Goal: Transaction & Acquisition: Book appointment/travel/reservation

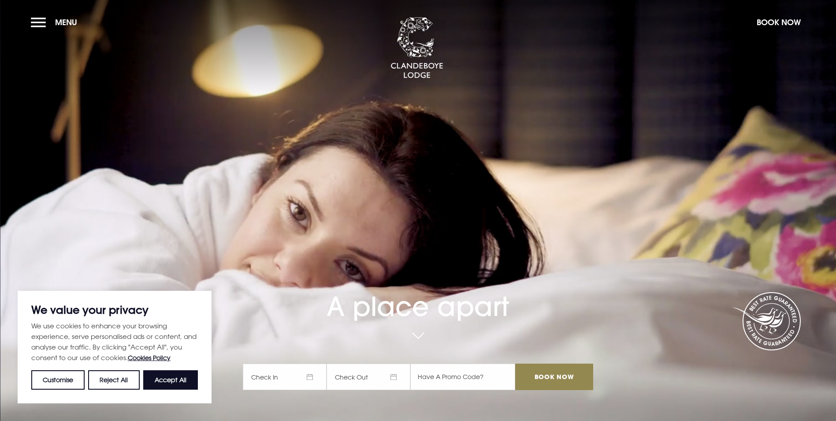
click at [298, 363] on span "Check In" at bounding box center [285, 376] width 84 height 26
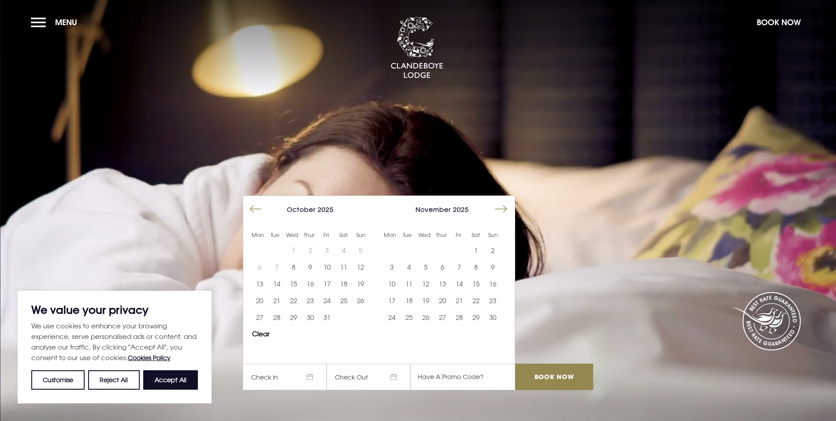
click at [505, 201] on button "Move forward to switch to the next month." at bounding box center [501, 209] width 17 height 17
click at [494, 292] on button "28" at bounding box center [492, 300] width 17 height 17
click at [180, 376] on button "Accept All" at bounding box center [170, 379] width 55 height 19
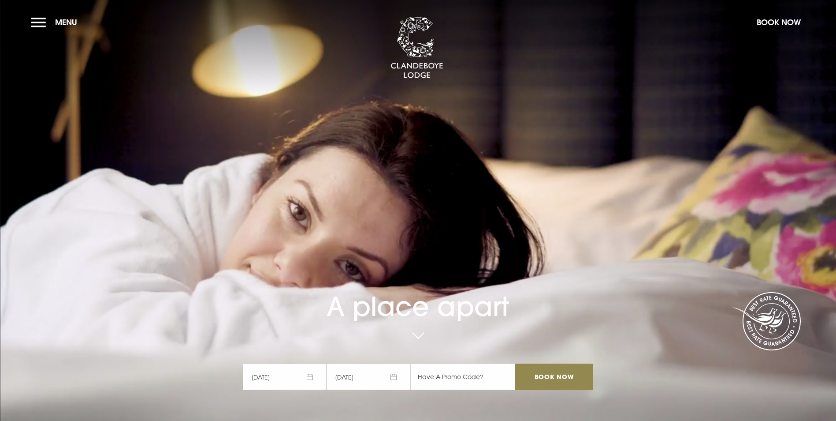
checkbox input "true"
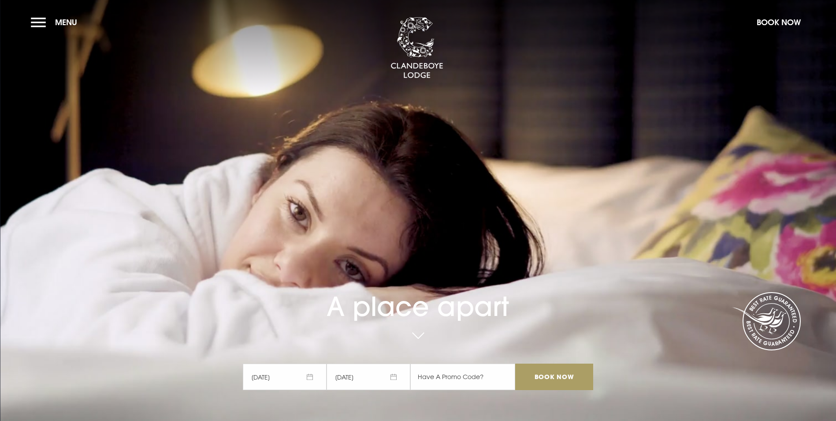
click at [539, 363] on input "Book Now" at bounding box center [554, 376] width 78 height 26
